Goal: Transaction & Acquisition: Purchase product/service

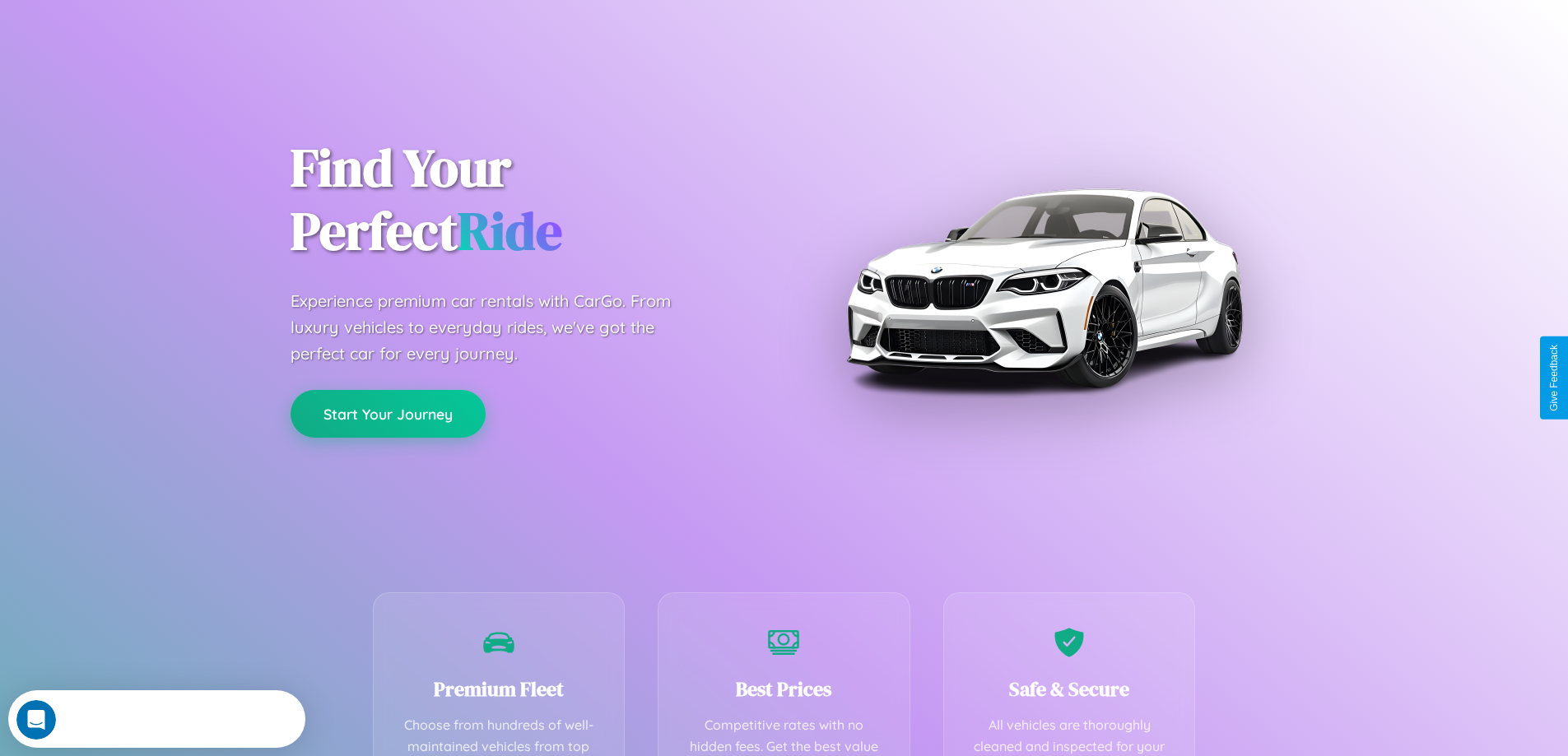
click at [387, 414] on button "Start Your Journey" at bounding box center [387, 414] width 195 height 48
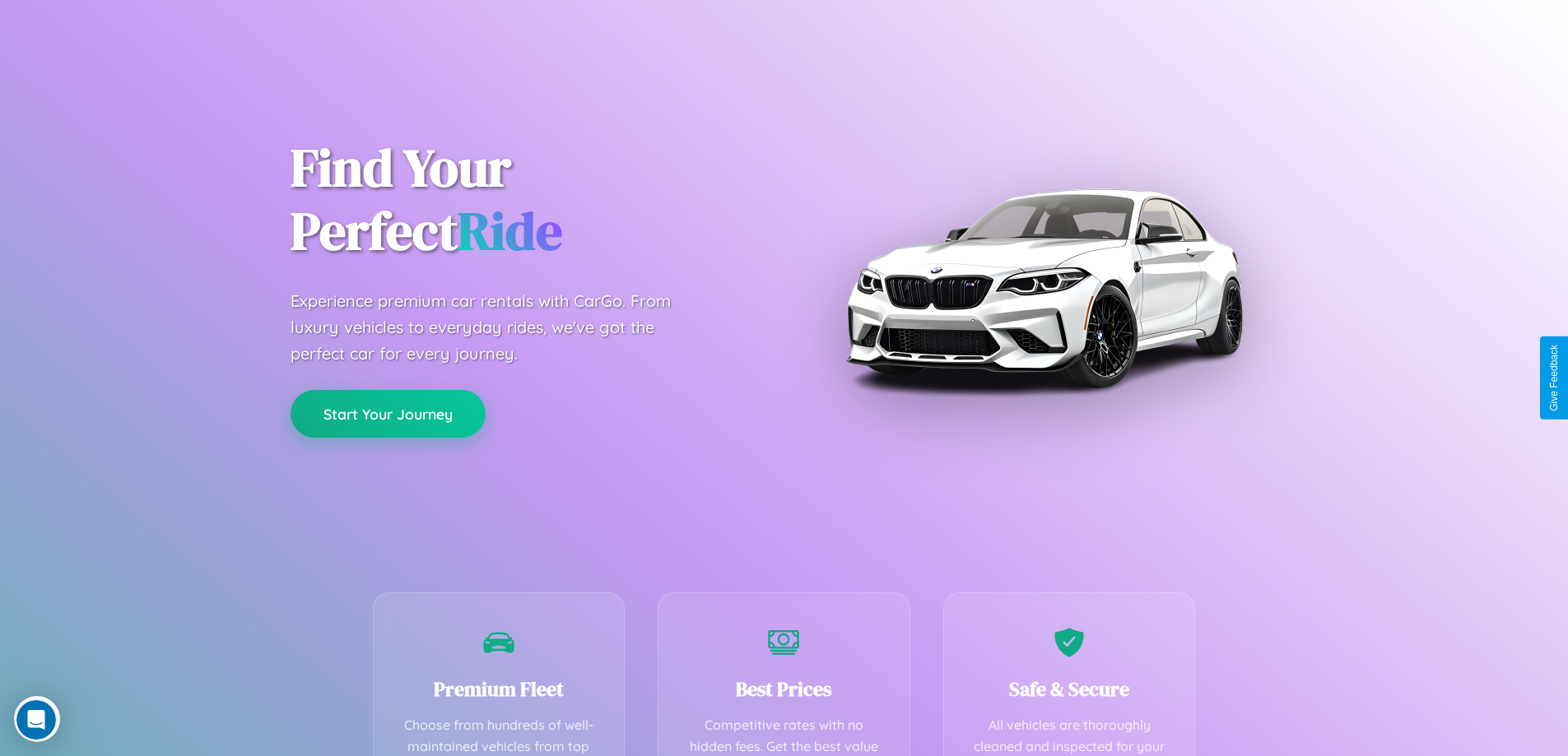
click at [387, 413] on button "Start Your Journey" at bounding box center [387, 414] width 195 height 48
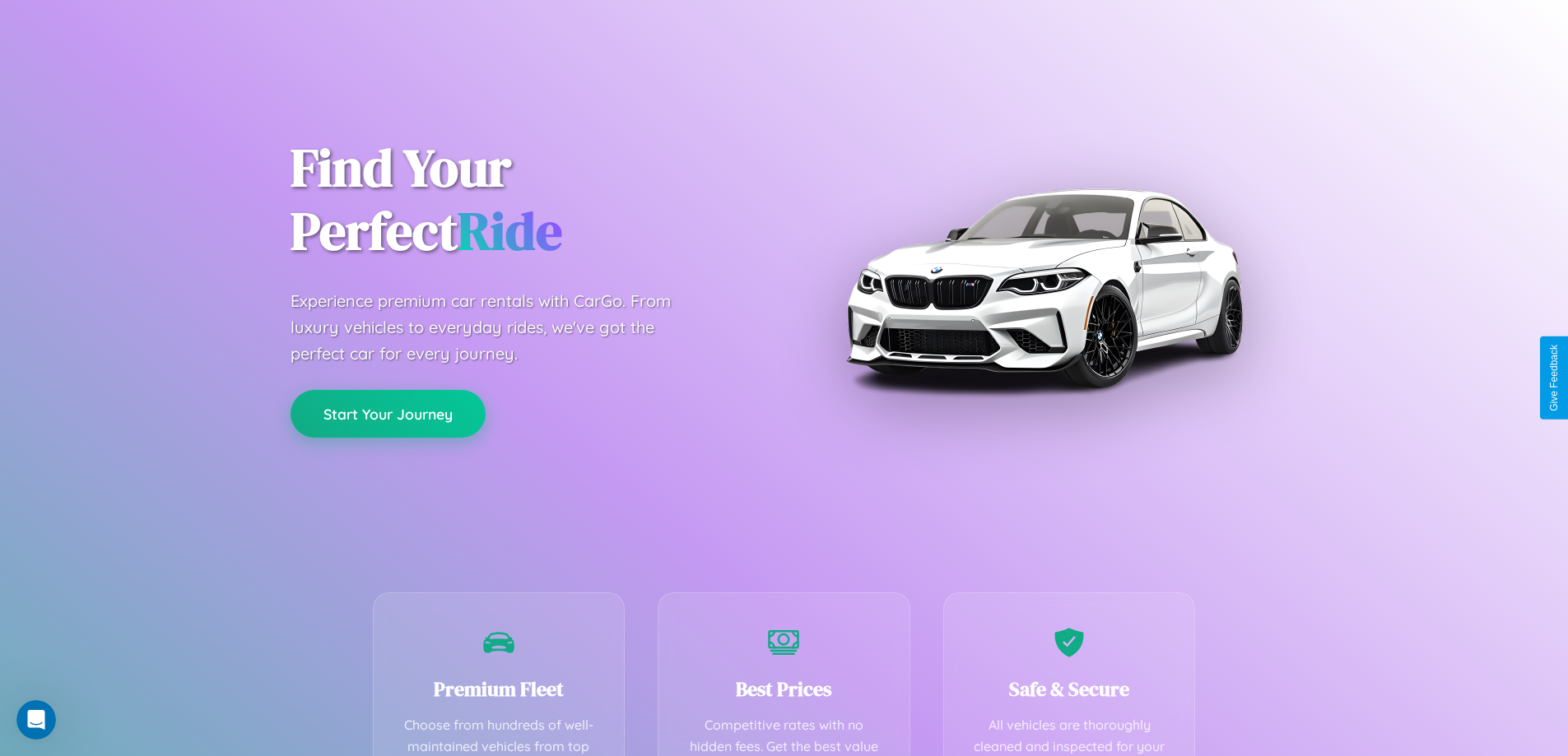
click at [387, 413] on button "Start Your Journey" at bounding box center [387, 414] width 195 height 48
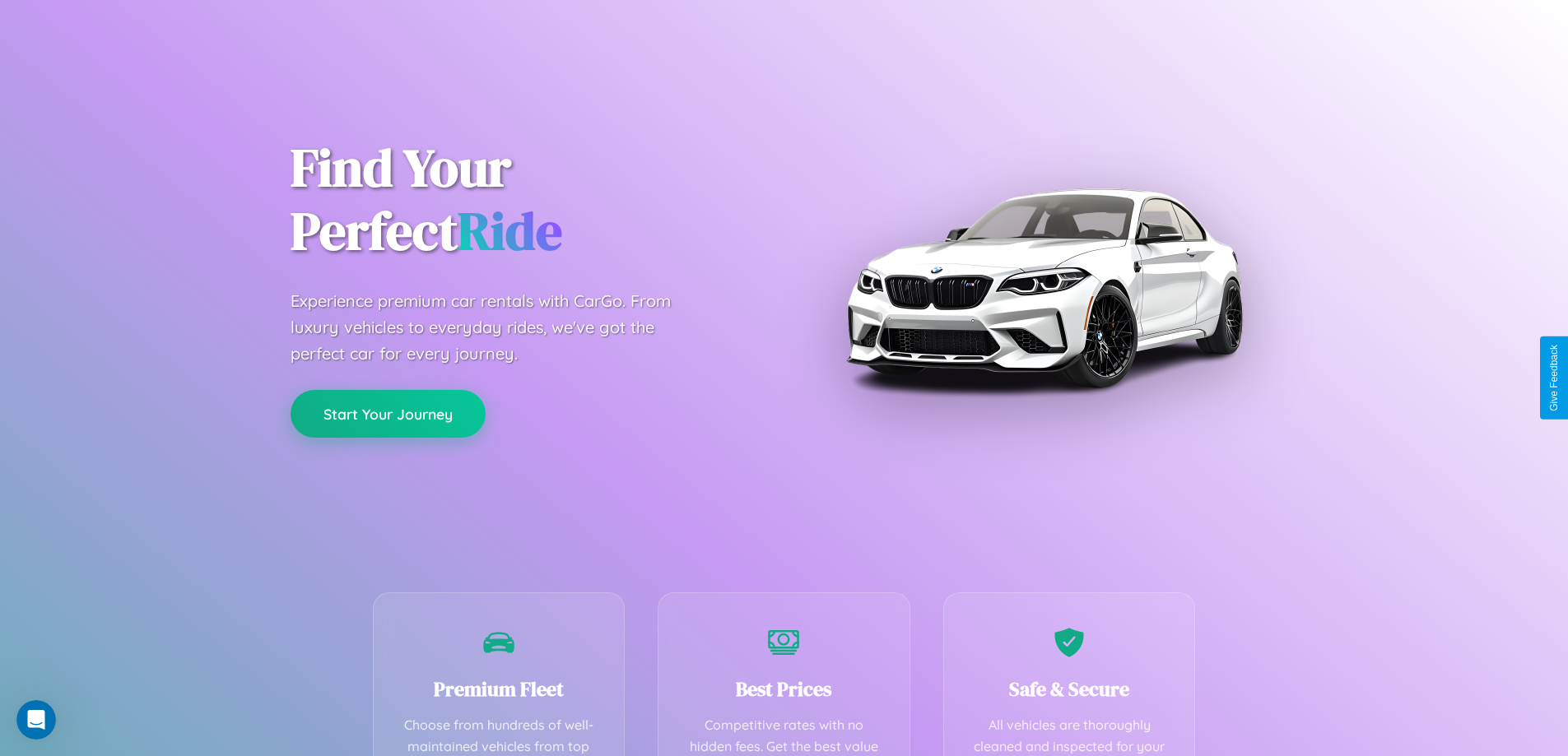
click at [387, 413] on button "Start Your Journey" at bounding box center [387, 414] width 195 height 48
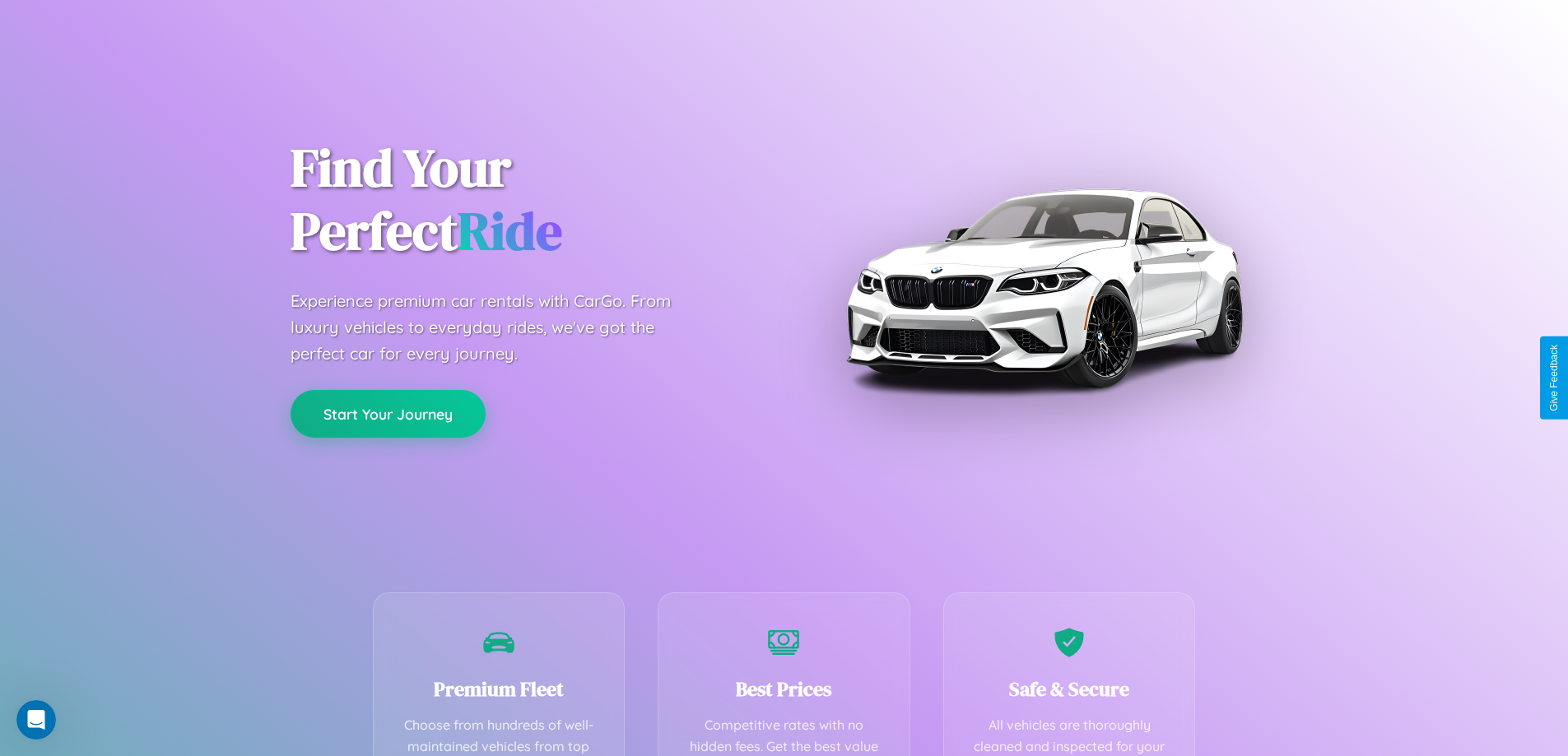
click at [387, 413] on button "Start Your Journey" at bounding box center [387, 414] width 195 height 48
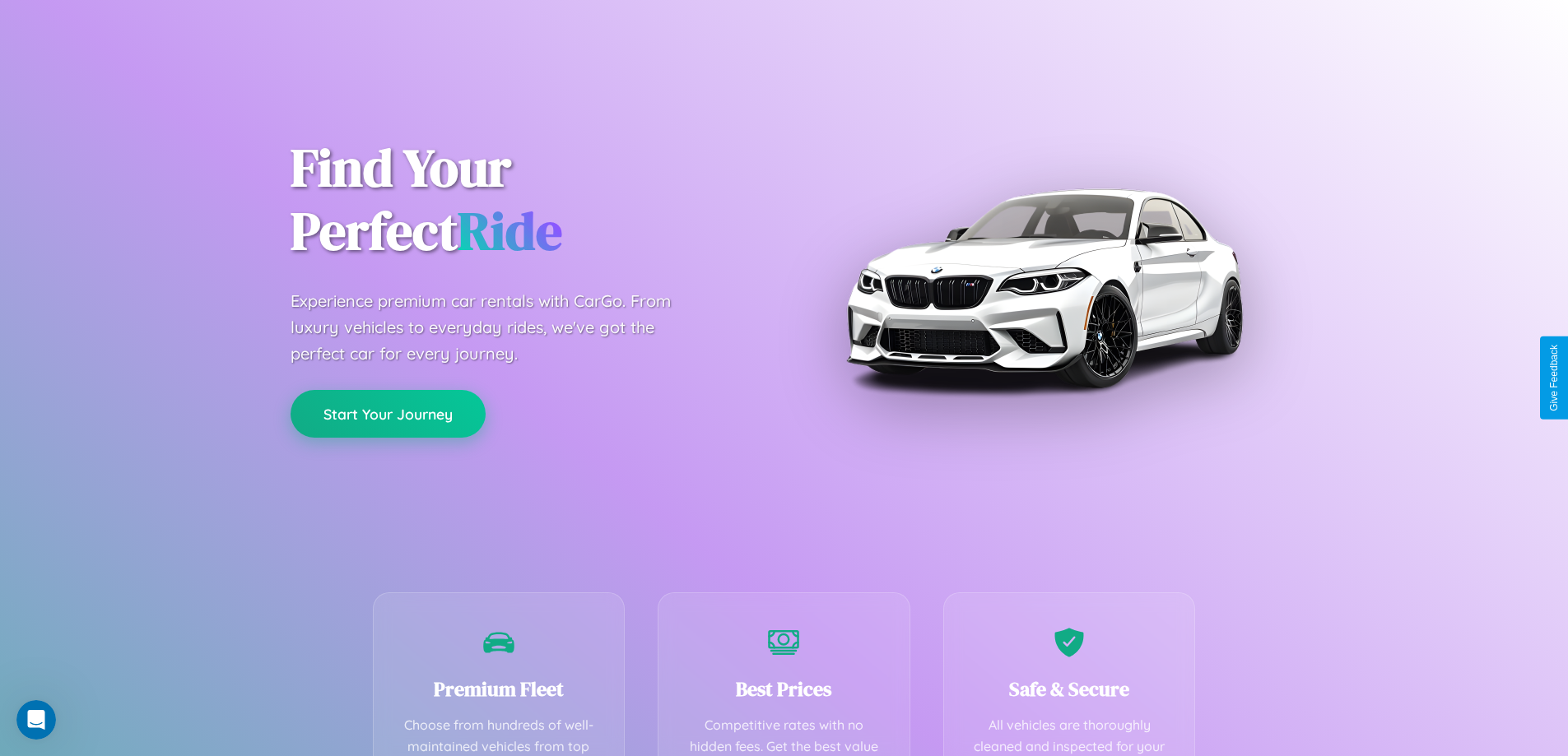
click at [387, 413] on button "Start Your Journey" at bounding box center [387, 414] width 195 height 48
